Goal: Navigation & Orientation: Find specific page/section

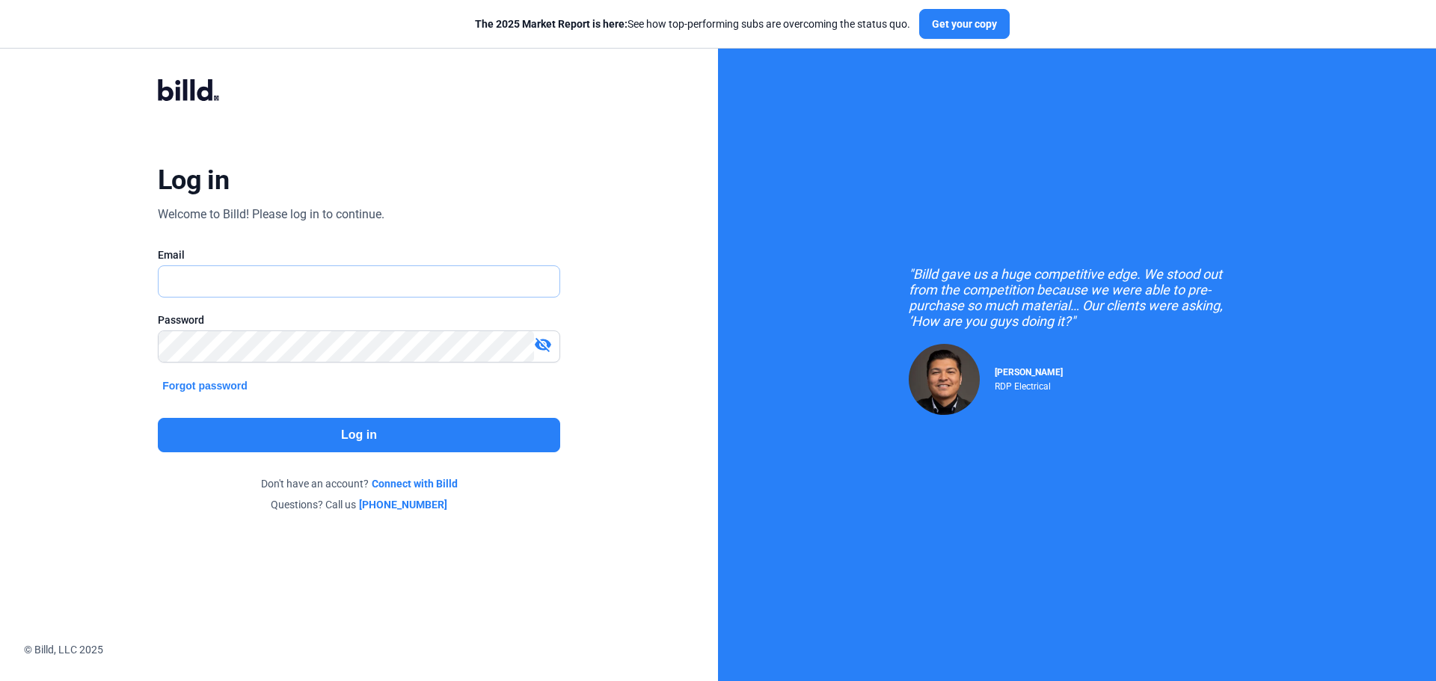
type input "[EMAIL_ADDRESS][DOMAIN_NAME]"
click at [238, 433] on button "Log in" at bounding box center [359, 435] width 402 height 34
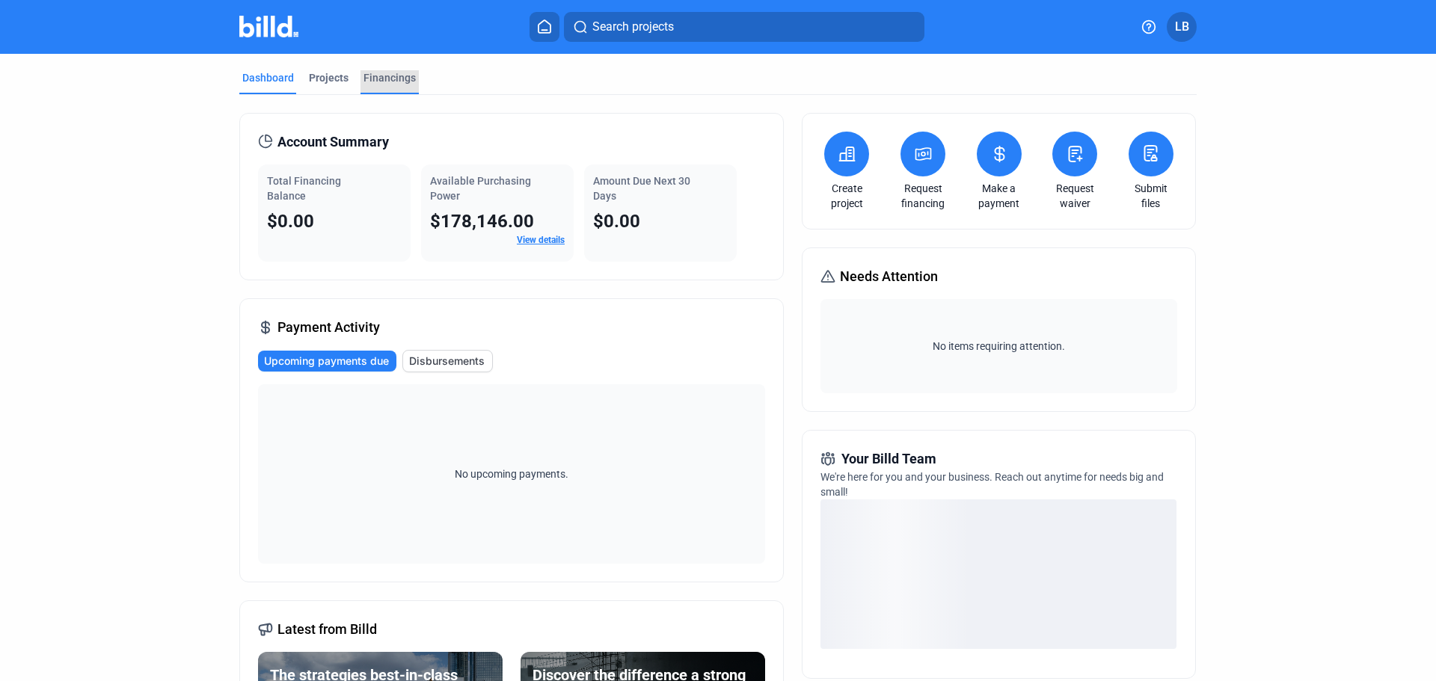
click at [384, 71] on div "Financings" at bounding box center [389, 77] width 52 height 15
